Goal: Task Accomplishment & Management: Manage account settings

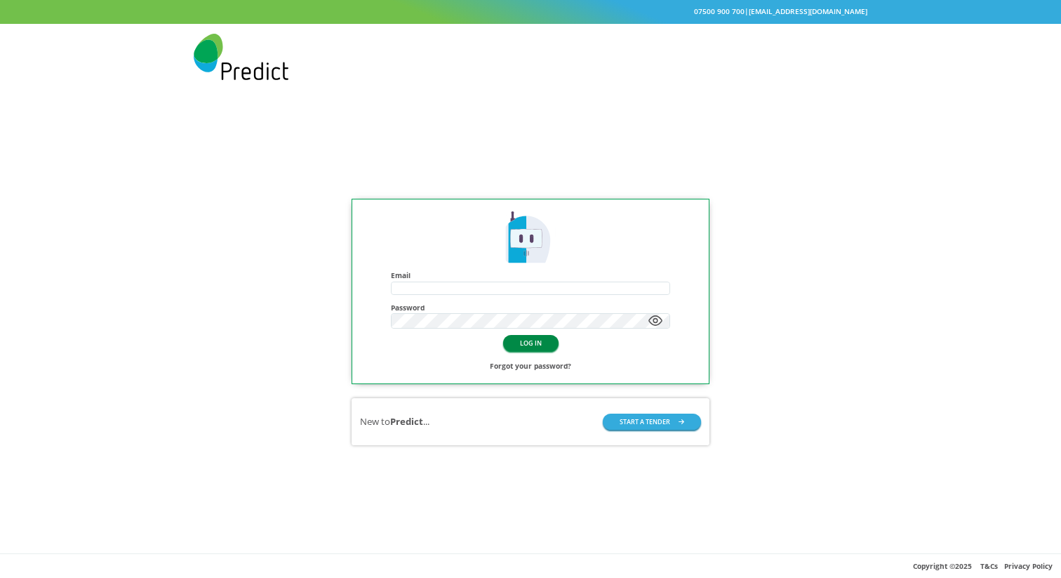
type input "**********"
click at [526, 340] on button "LOG IN" at bounding box center [530, 343] width 55 height 16
